Goal: Browse casually

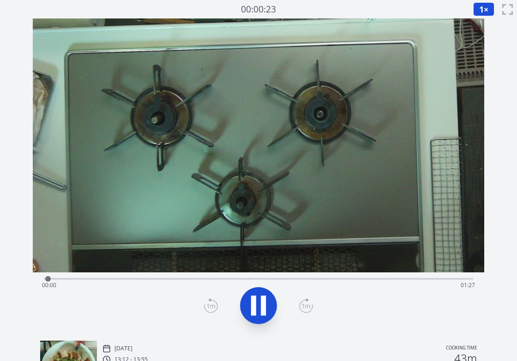
click at [159, 279] on div "Time elapsed: 00:00 Time remaining: 01:27" at bounding box center [258, 285] width 433 height 15
click at [272, 283] on div "Time elapsed: 00:23 Time remaining: 01:04" at bounding box center [258, 285] width 433 height 15
click at [381, 282] on div "Time elapsed: 00:46 Time remaining: 00:41" at bounding box center [258, 285] width 433 height 15
click at [431, 281] on div "Time elapsed: 01:08 Time remaining: 00:19" at bounding box center [258, 285] width 433 height 15
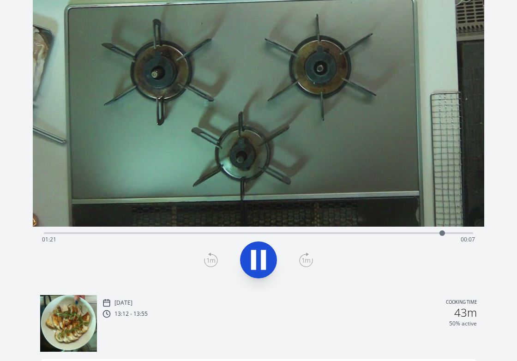
scroll to position [39, 0]
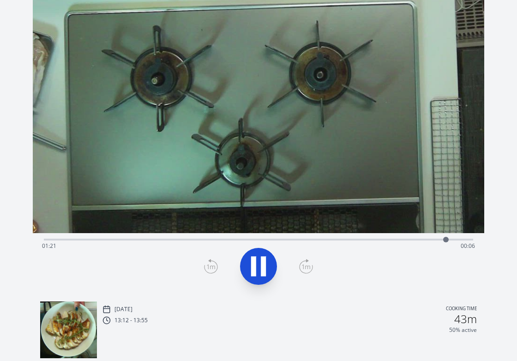
click at [355, 241] on div "Time elapsed: 01:21 Time remaining: 00:06" at bounding box center [258, 246] width 433 height 15
drag, startPoint x: 381, startPoint y: 237, endPoint x: 436, endPoint y: 244, distance: 55.4
click at [436, 244] on div at bounding box center [437, 240] width 14 height 14
click at [71, 321] on img at bounding box center [68, 329] width 57 height 57
click at [302, 237] on div "Time elapsed: 01:23 Time remaining: 00:05" at bounding box center [258, 238] width 429 height 11
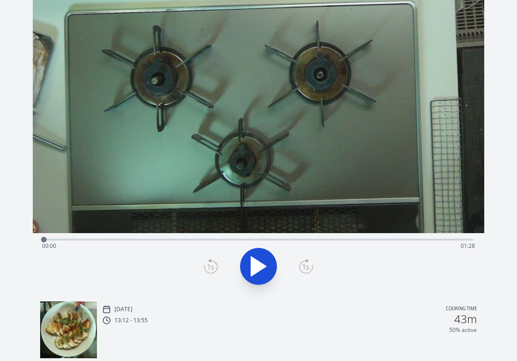
drag, startPoint x: 304, startPoint y: 241, endPoint x: 17, endPoint y: 229, distance: 287.4
click at [5, 228] on div "Discard Recording? You will not be able to recover this once discarded. Cancel …" at bounding box center [258, 230] width 517 height 539
click at [249, 261] on icon at bounding box center [259, 266] width 26 height 26
